Goal: Information Seeking & Learning: Learn about a topic

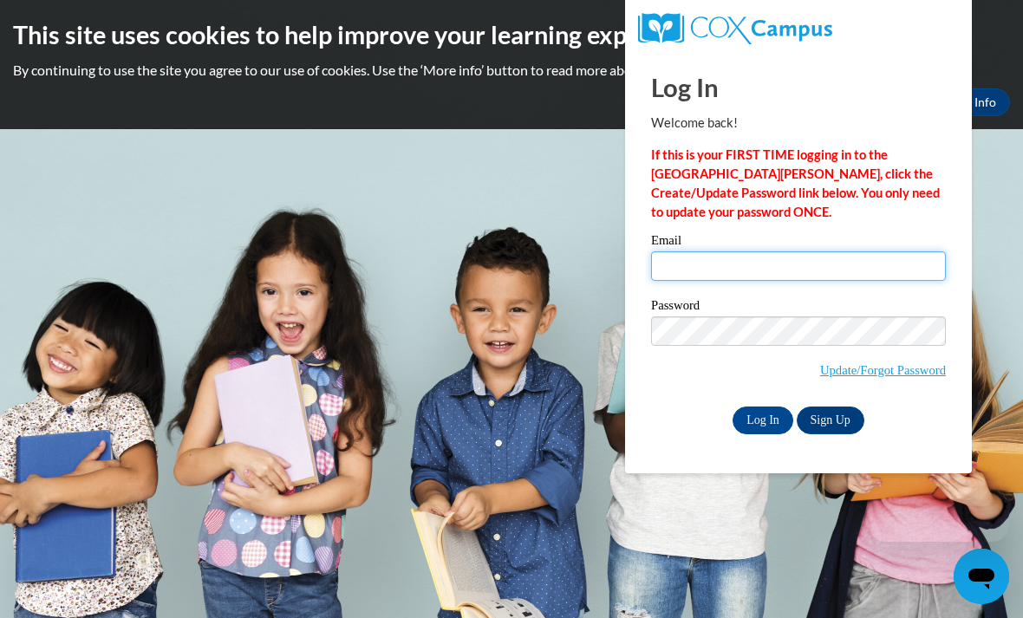
click at [830, 267] on input "Email" at bounding box center [798, 265] width 295 height 29
click at [876, 261] on input "Email" at bounding box center [798, 265] width 295 height 29
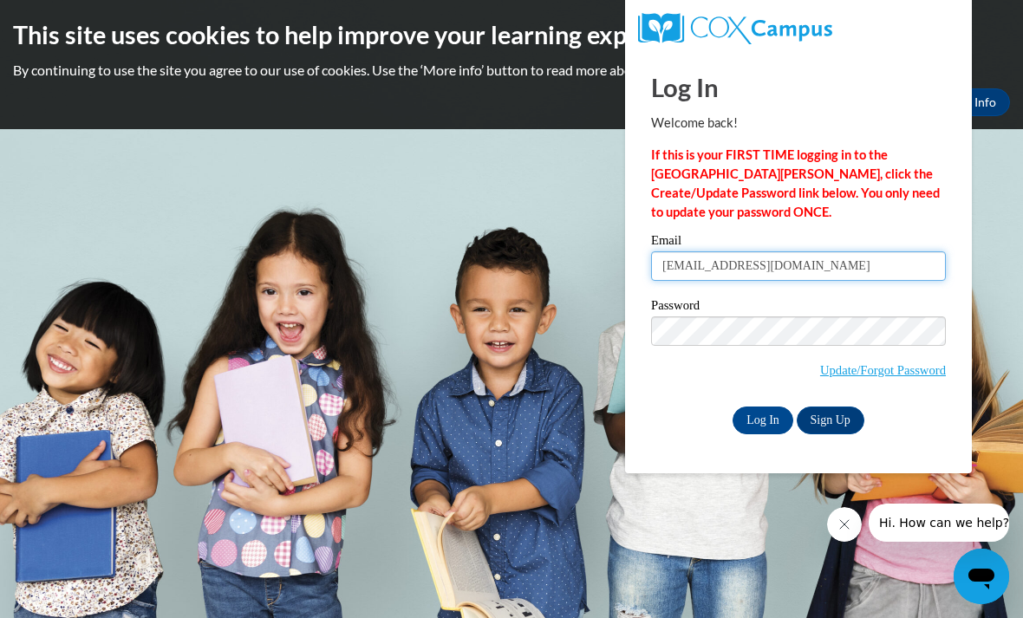
type input "hefarm6292@ung.edu"
click at [757, 427] on input "Log In" at bounding box center [763, 421] width 61 height 28
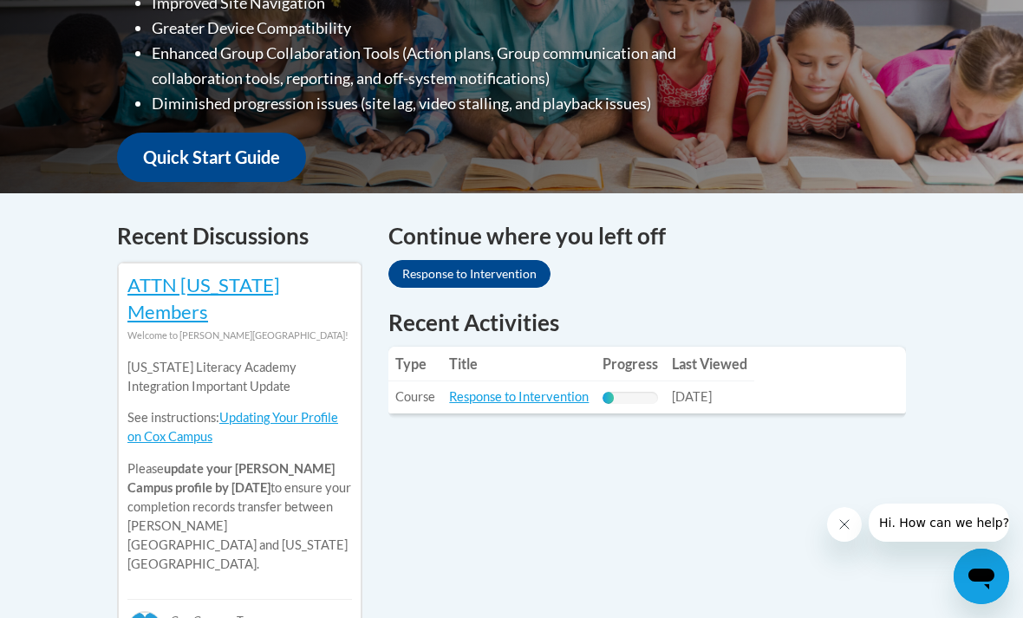
scroll to position [566, 0]
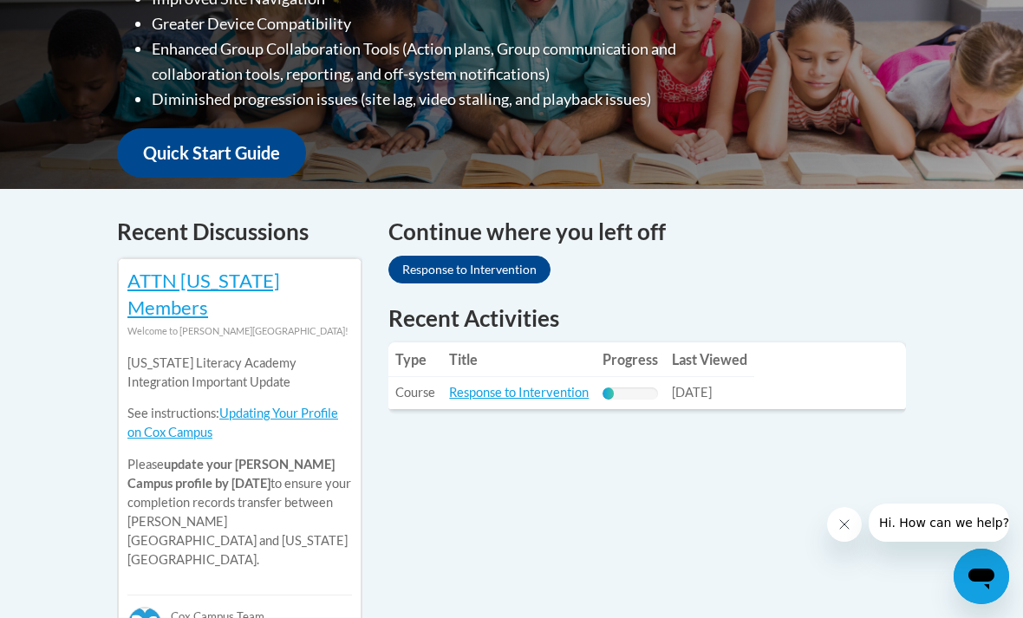
click at [813, 384] on table "Type Title Progress Last Viewed Type: Course Title: Response to Intervention Pr…" at bounding box center [647, 375] width 518 height 67
click at [812, 360] on table "Type Title Progress Last Viewed Type: Course Title: Response to Intervention Pr…" at bounding box center [647, 375] width 518 height 67
click at [537, 385] on link "Response to Intervention" at bounding box center [519, 392] width 140 height 15
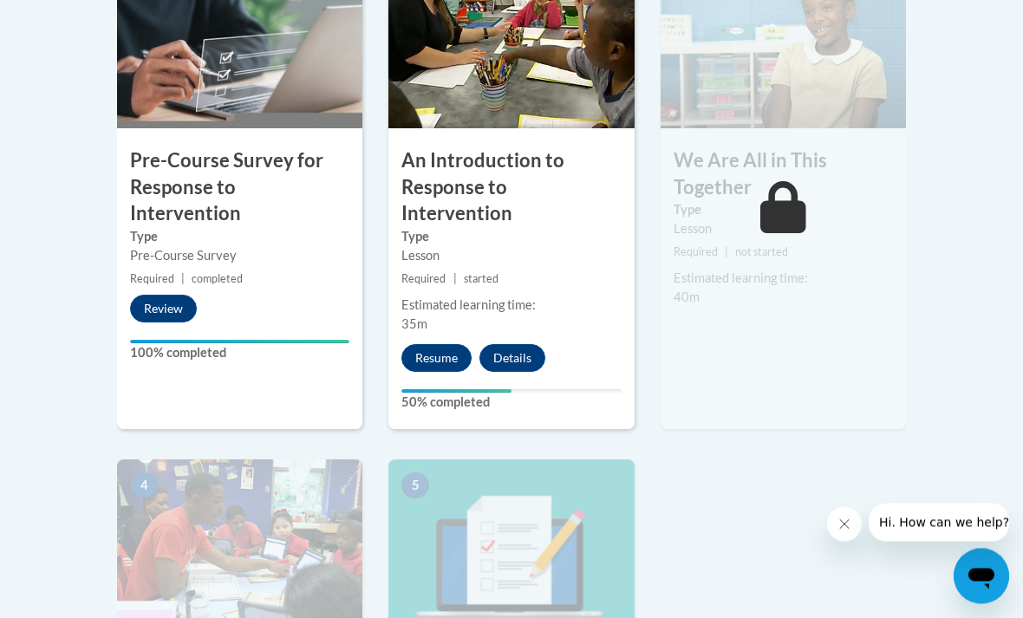
scroll to position [628, 0]
click at [432, 344] on button "Resume" at bounding box center [436, 358] width 70 height 28
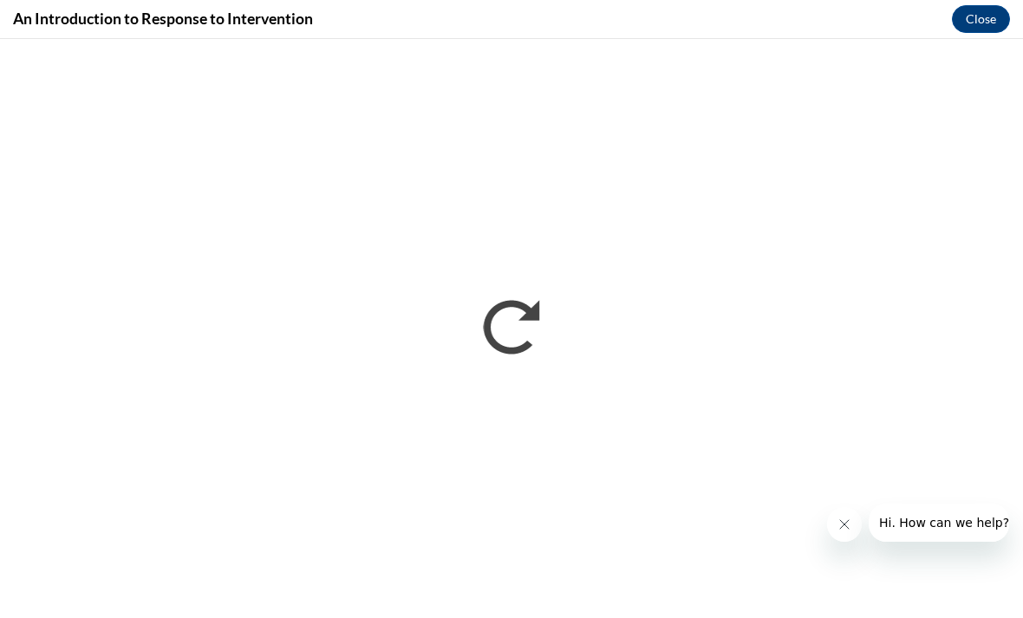
scroll to position [290, 0]
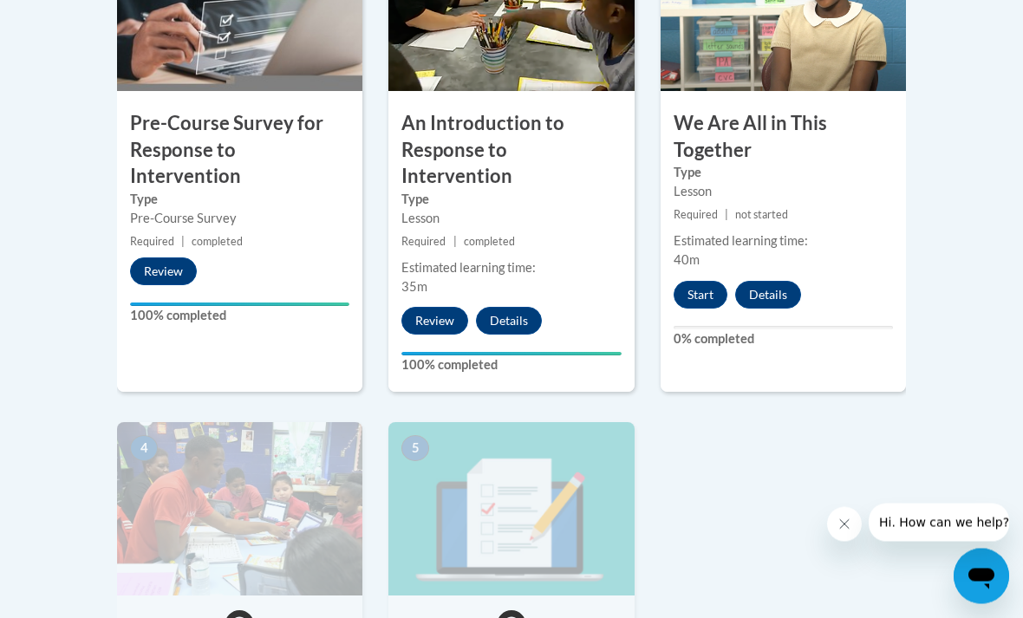
scroll to position [680, 0]
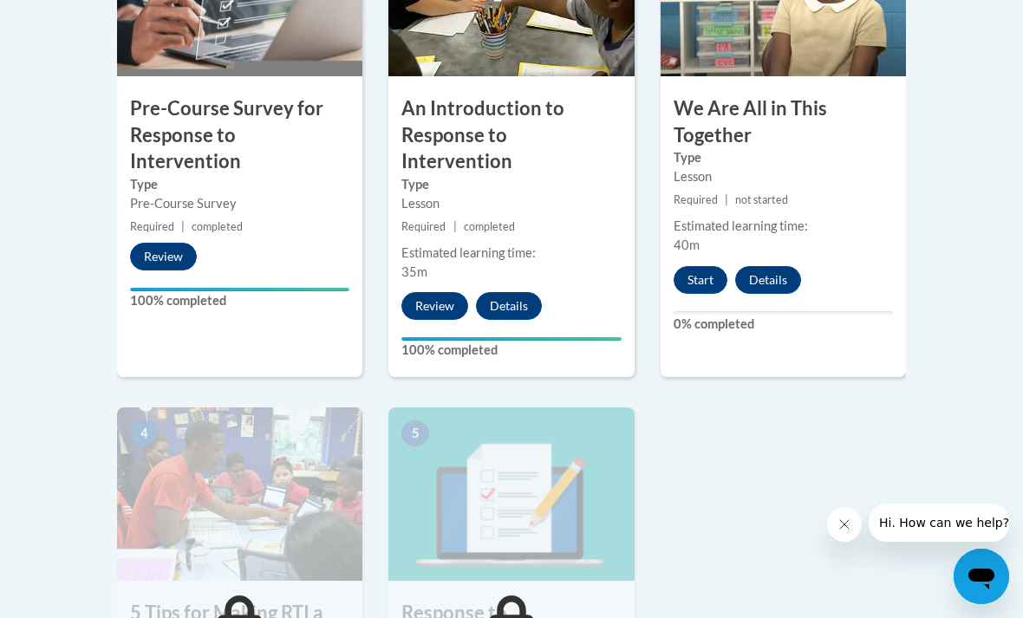
click at [695, 281] on button "Start" at bounding box center [701, 280] width 54 height 28
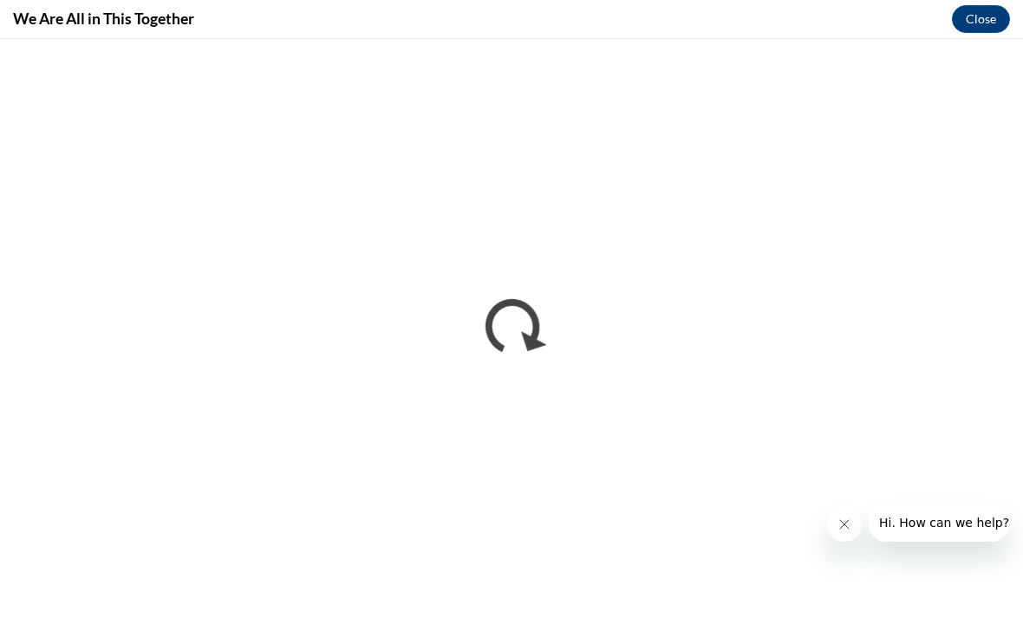
scroll to position [409, 0]
